Goal: Information Seeking & Learning: Learn about a topic

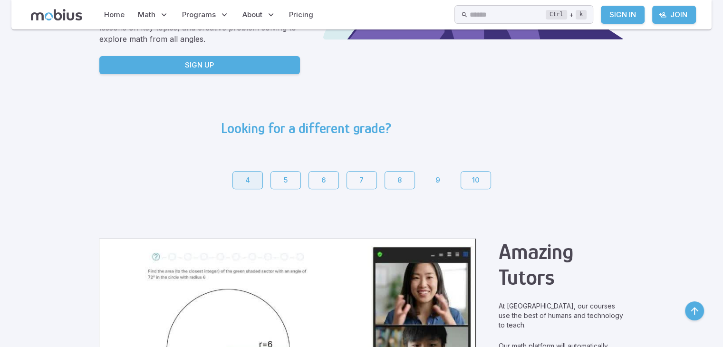
click at [244, 181] on link "4" at bounding box center [248, 180] width 30 height 18
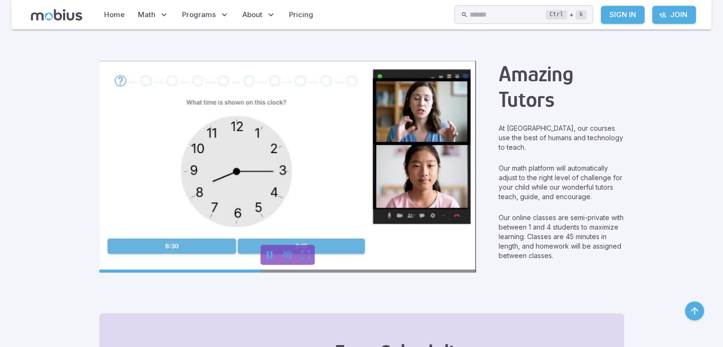
scroll to position [428, 0]
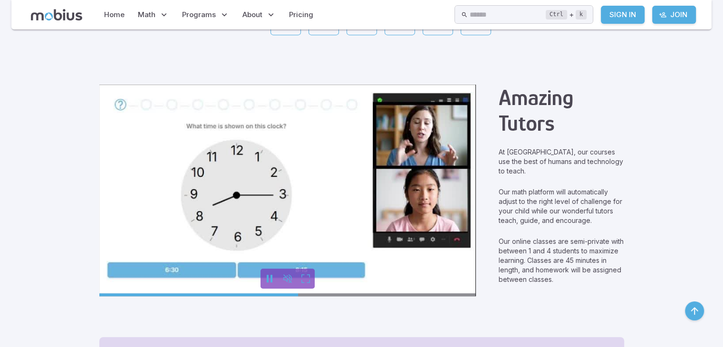
click at [265, 192] on video at bounding box center [287, 191] width 377 height 212
click at [300, 267] on video at bounding box center [287, 191] width 377 height 212
click at [282, 279] on icon "unmute" at bounding box center [287, 278] width 11 height 11
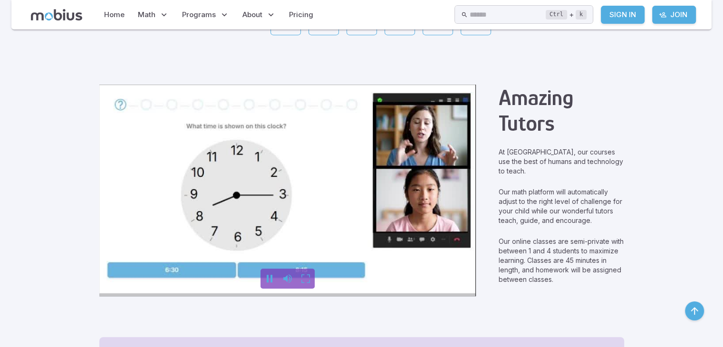
click at [266, 281] on icon "pause" at bounding box center [269, 278] width 11 height 11
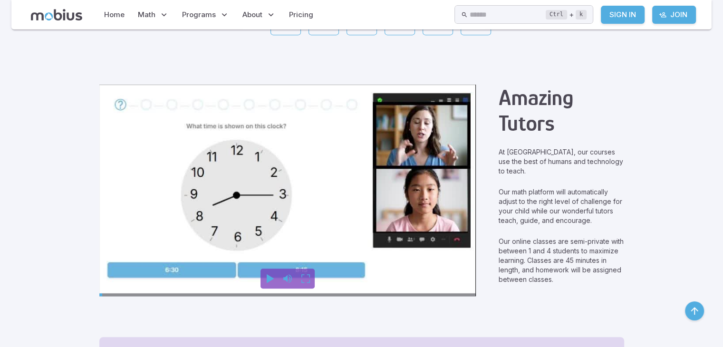
click at [267, 278] on icon "play" at bounding box center [270, 278] width 7 height 9
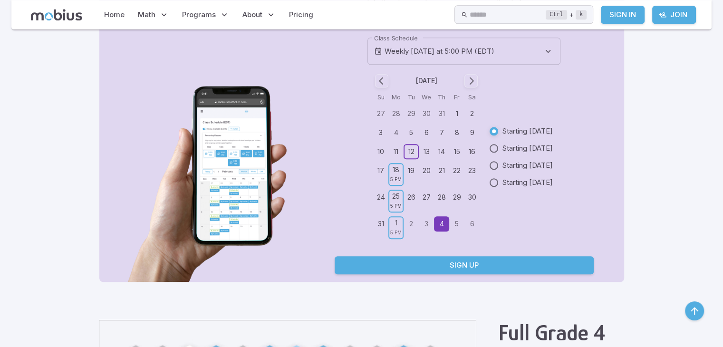
scroll to position [761, 0]
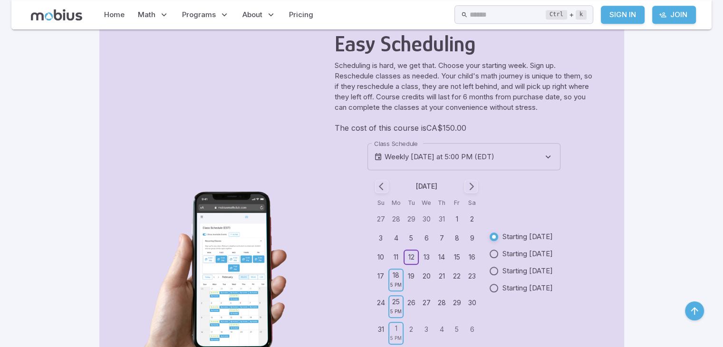
click at [419, 204] on th "We" at bounding box center [426, 203] width 15 height 9
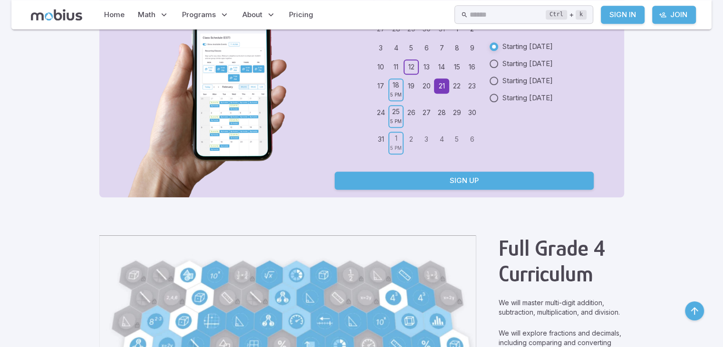
scroll to position [1094, 0]
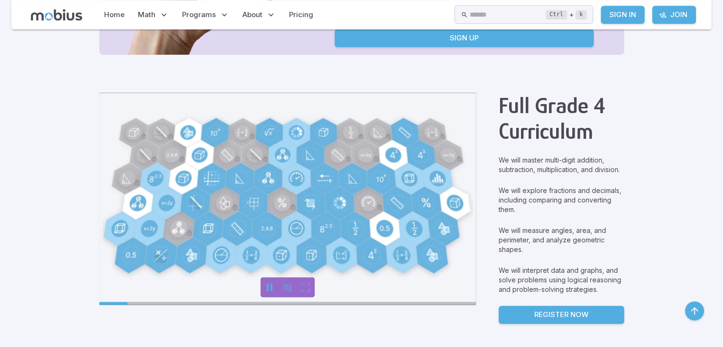
click at [217, 213] on video at bounding box center [287, 199] width 377 height 212
click at [267, 288] on icon "play" at bounding box center [270, 287] width 7 height 9
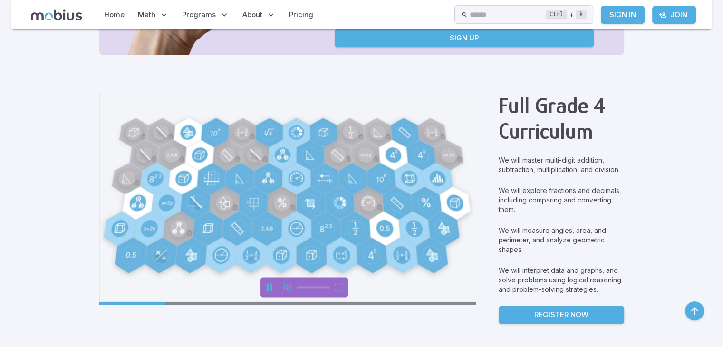
click at [289, 282] on icon "unmute" at bounding box center [287, 287] width 11 height 11
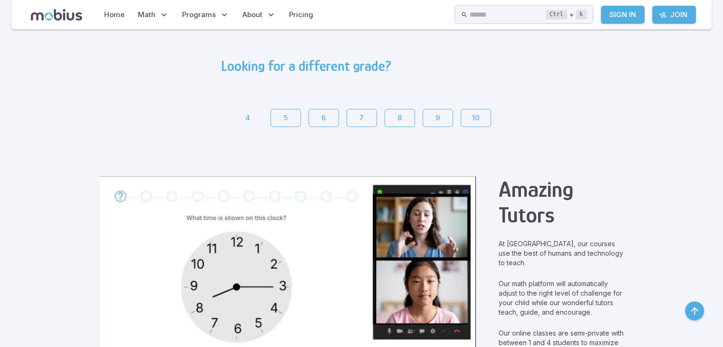
scroll to position [209, 0]
